Goal: Use online tool/utility: Use online tool/utility

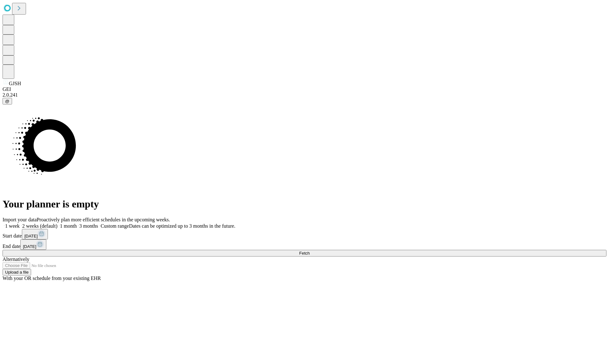
click at [309, 251] on span "Fetch" at bounding box center [304, 253] width 10 height 5
